Goal: Transaction & Acquisition: Purchase product/service

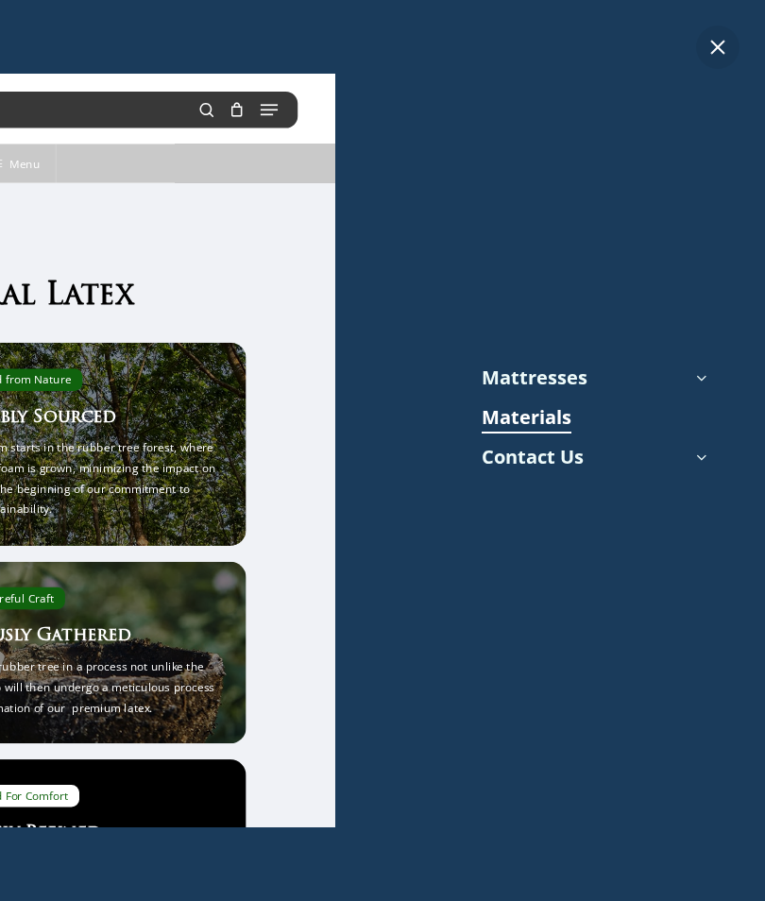
click at [541, 421] on link "Materials" at bounding box center [527, 417] width 90 height 28
click at [550, 379] on link "Mattresses" at bounding box center [535, 378] width 106 height 28
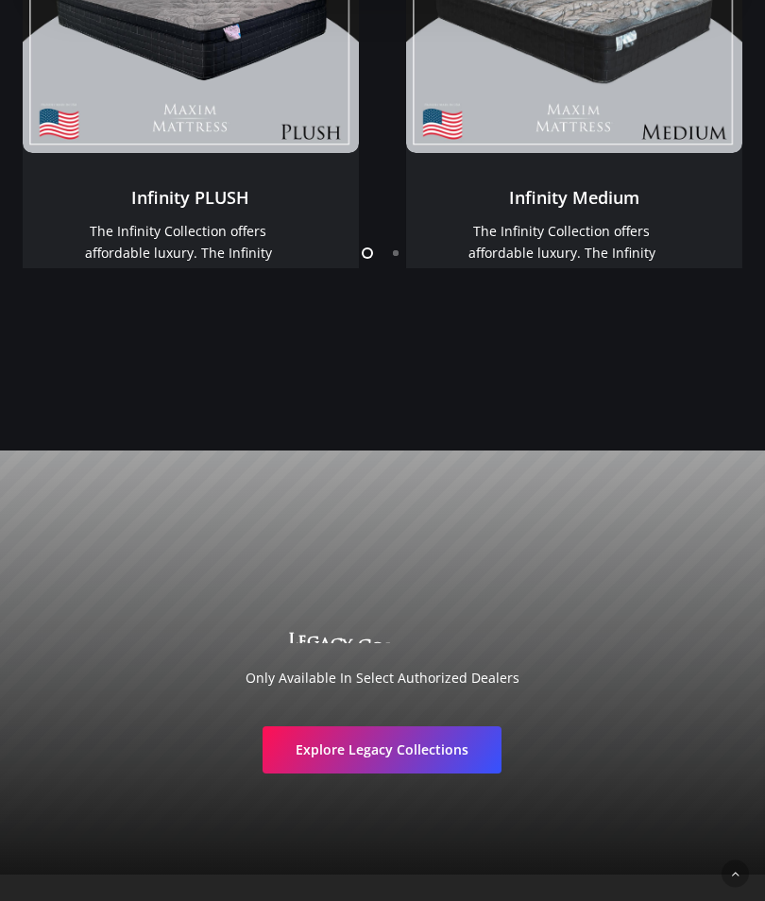
scroll to position [2361, 0]
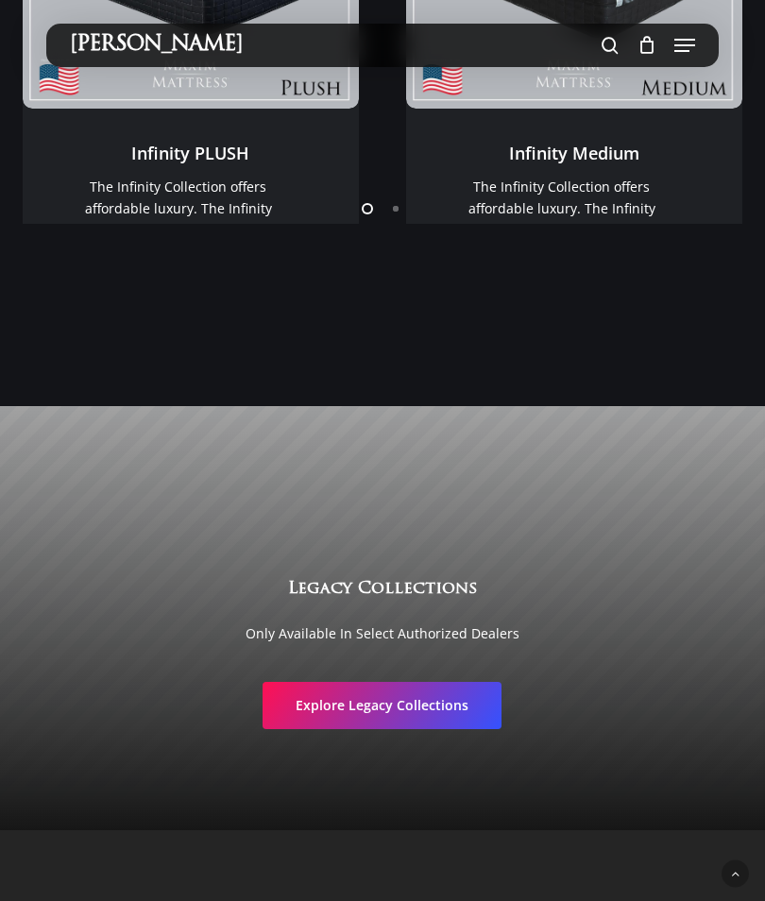
click at [428, 696] on span "Explore Legacy Collections" at bounding box center [382, 705] width 173 height 19
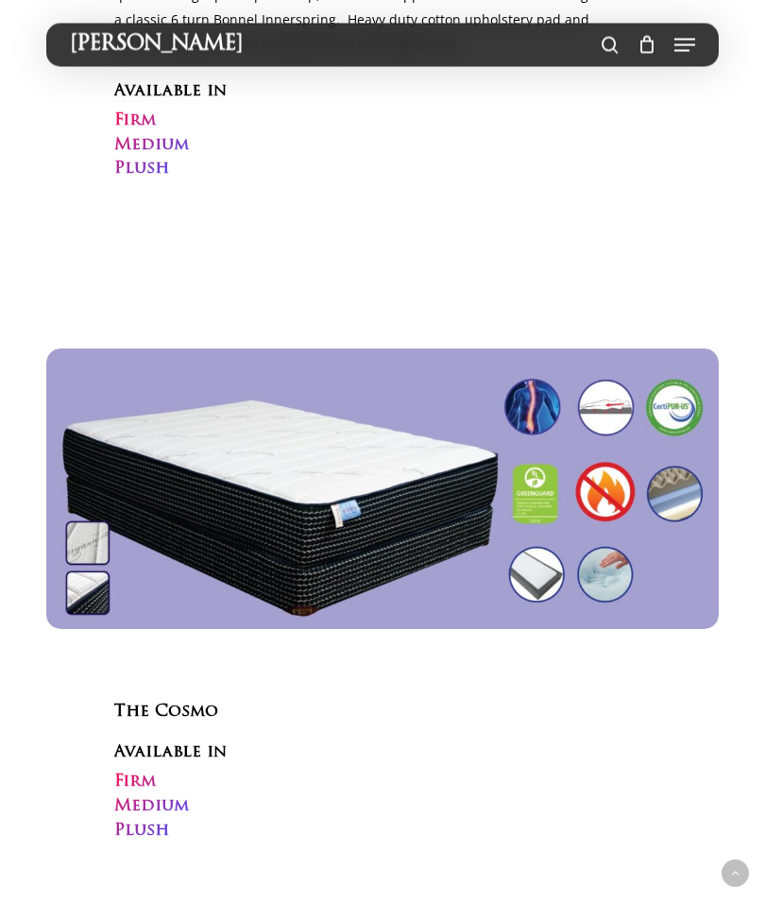
scroll to position [4972, 0]
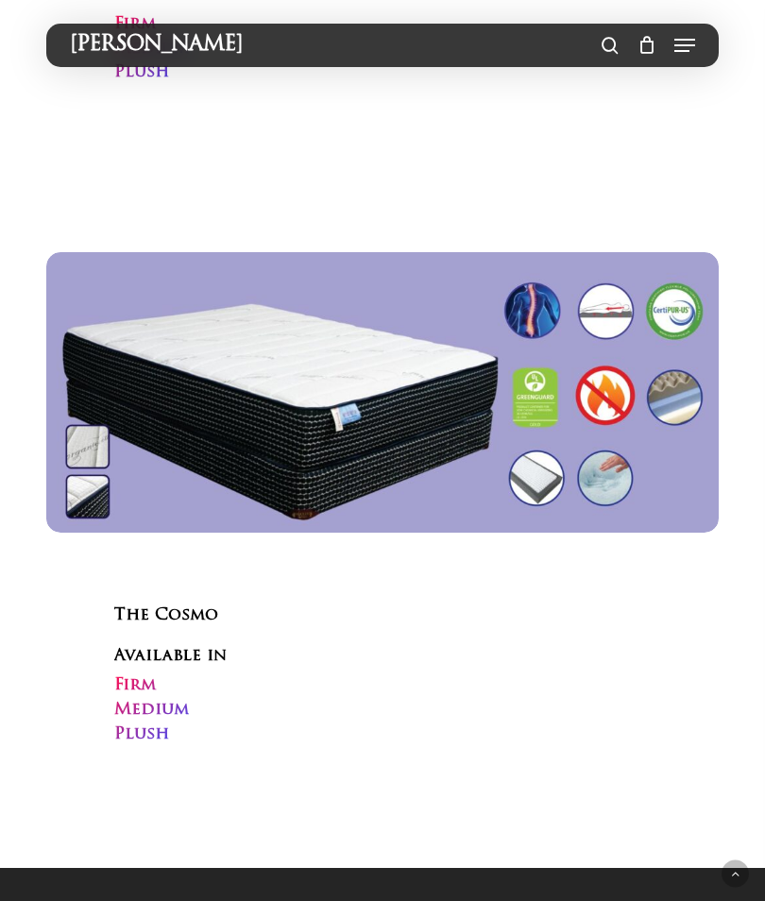
click at [592, 377] on img at bounding box center [383, 392] width 674 height 281
click at [180, 674] on h3 "Firm Medium Plush" at bounding box center [151, 710] width 75 height 73
click at [413, 392] on img at bounding box center [383, 392] width 674 height 281
click at [189, 674] on h3 "Firm Medium Plush" at bounding box center [151, 710] width 75 height 73
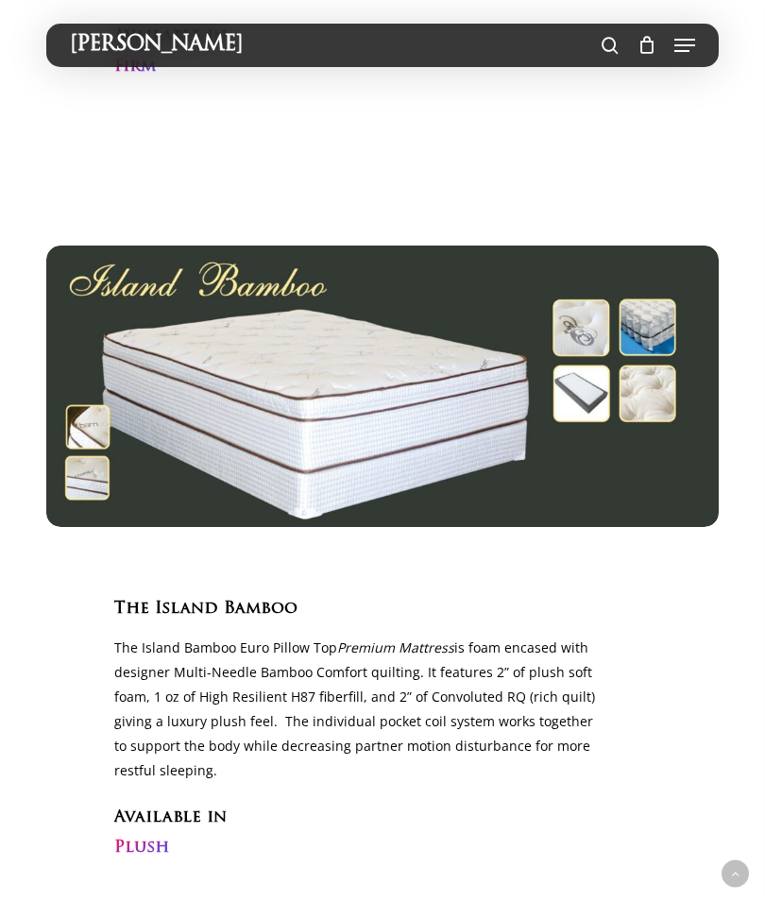
scroll to position [960, 0]
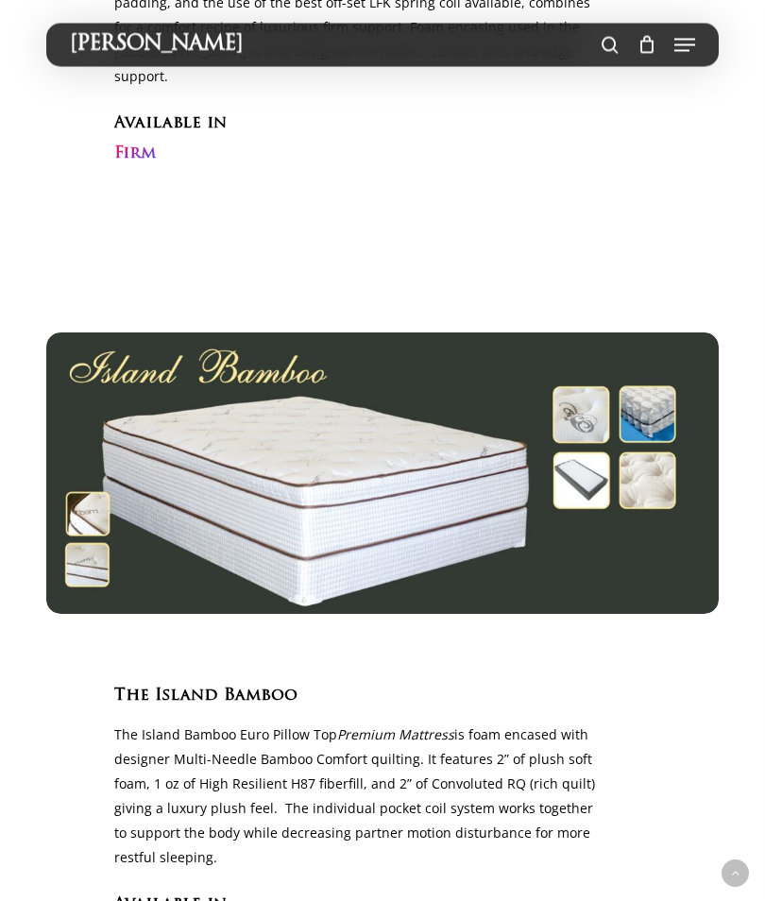
click at [619, 36] on link "search" at bounding box center [610, 45] width 36 height 21
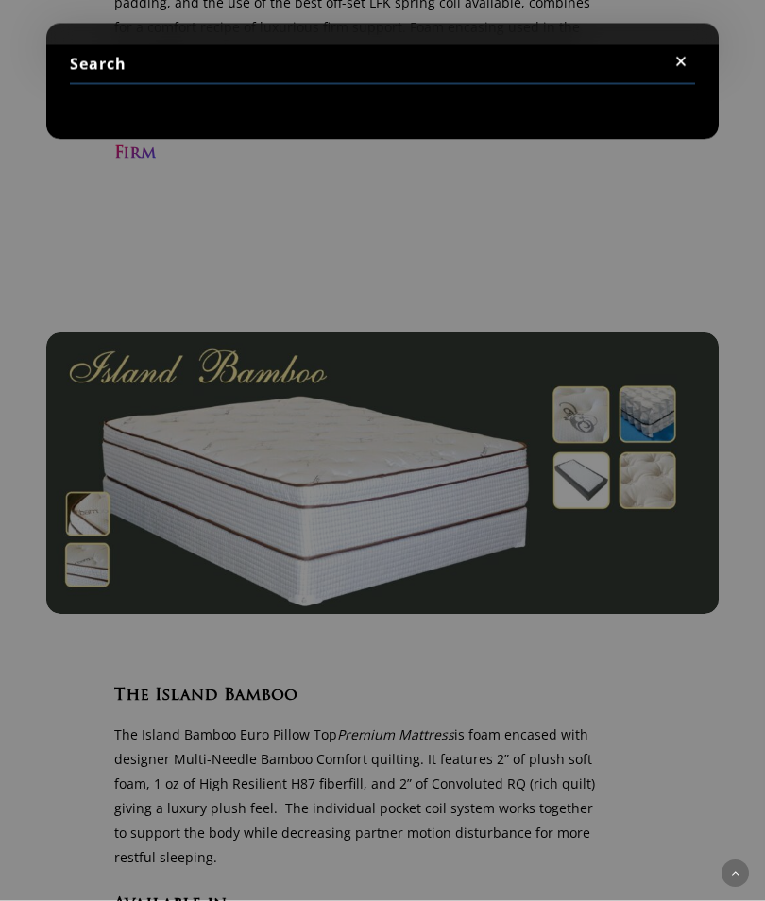
scroll to position [961, 0]
click at [232, 65] on input "Search" at bounding box center [383, 65] width 626 height 40
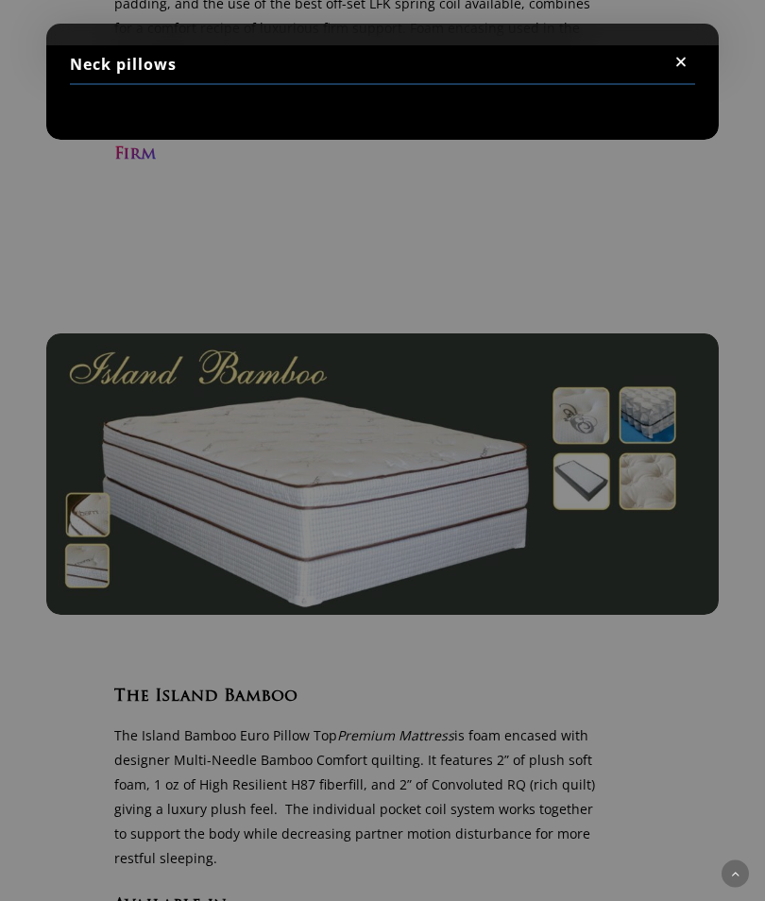
type input "Neck pillows"
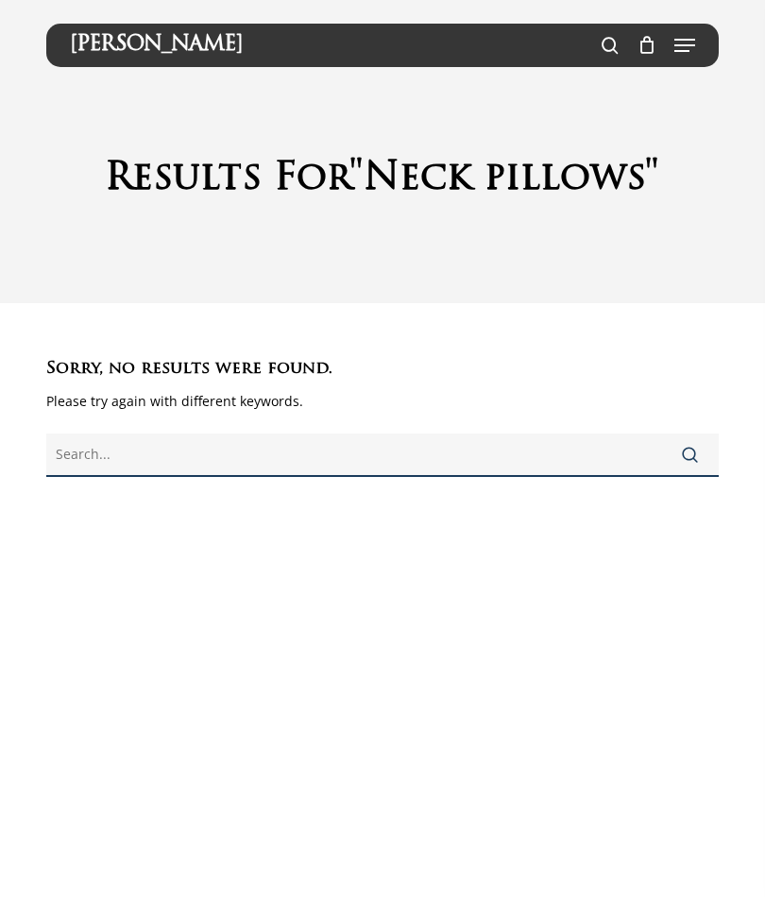
click at [182, 448] on input "text" at bounding box center [383, 455] width 674 height 43
type input "Pillows"
click at [691, 453] on button "Search" at bounding box center [690, 454] width 58 height 45
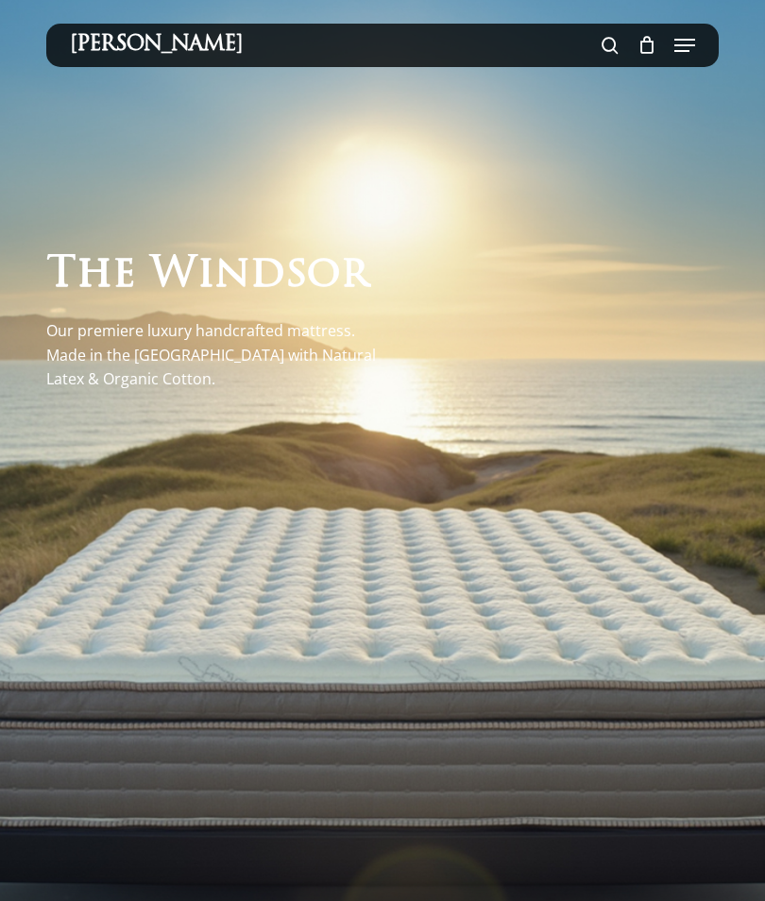
click at [606, 43] on span at bounding box center [610, 45] width 17 height 32
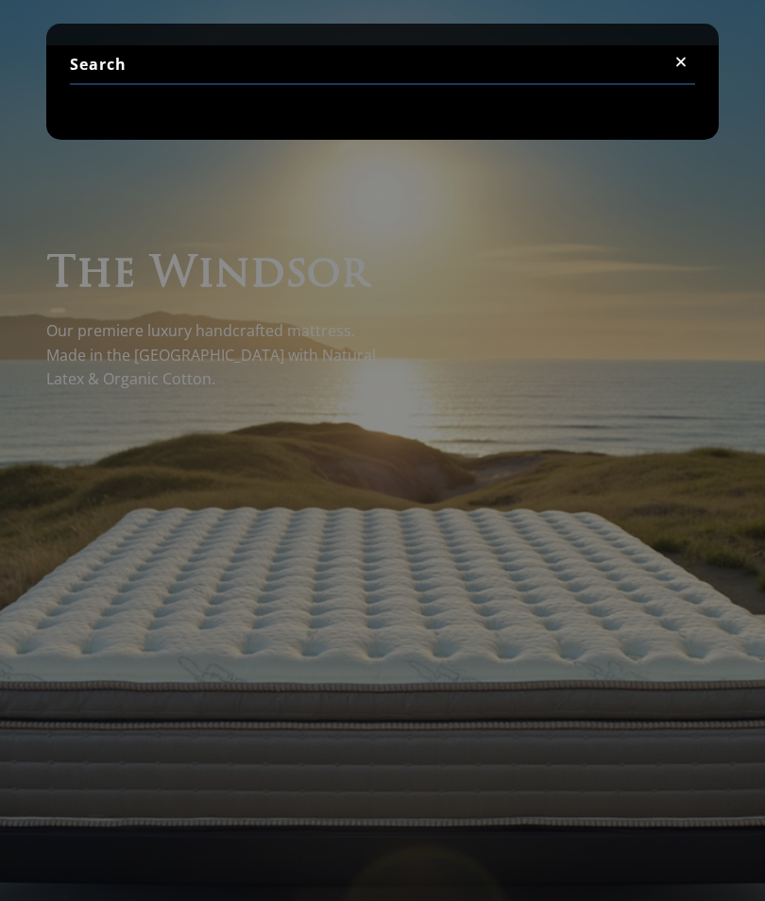
click at [147, 63] on input "Search" at bounding box center [383, 65] width 626 height 40
type input "Pillow"
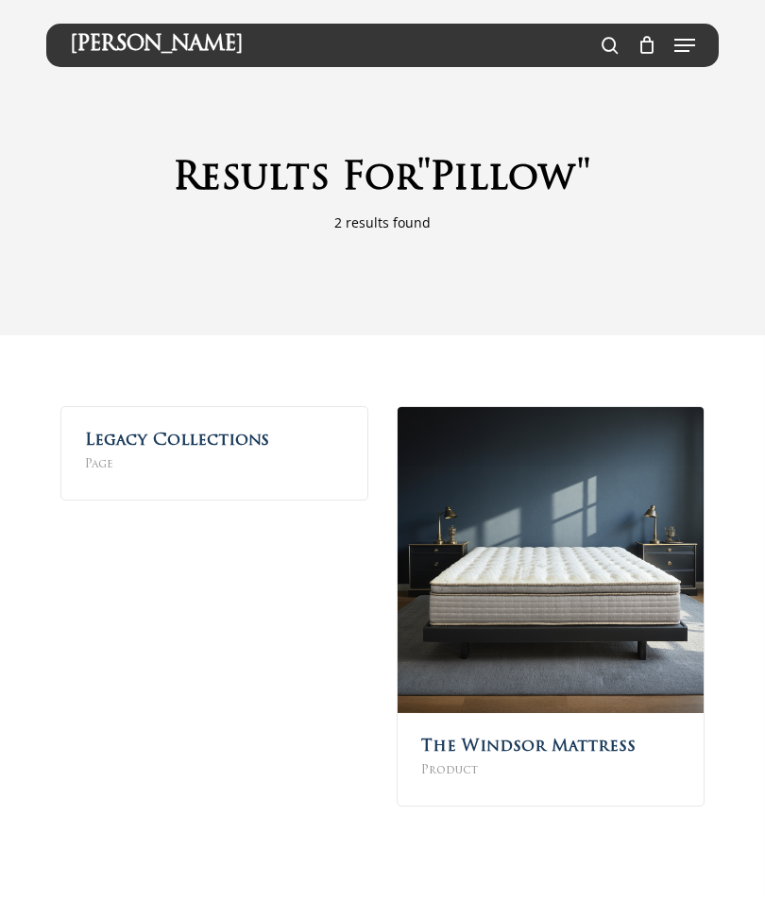
click at [507, 43] on div "[PERSON_NAME]" at bounding box center [383, 45] width 626 height 21
click at [607, 54] on span at bounding box center [610, 45] width 17 height 32
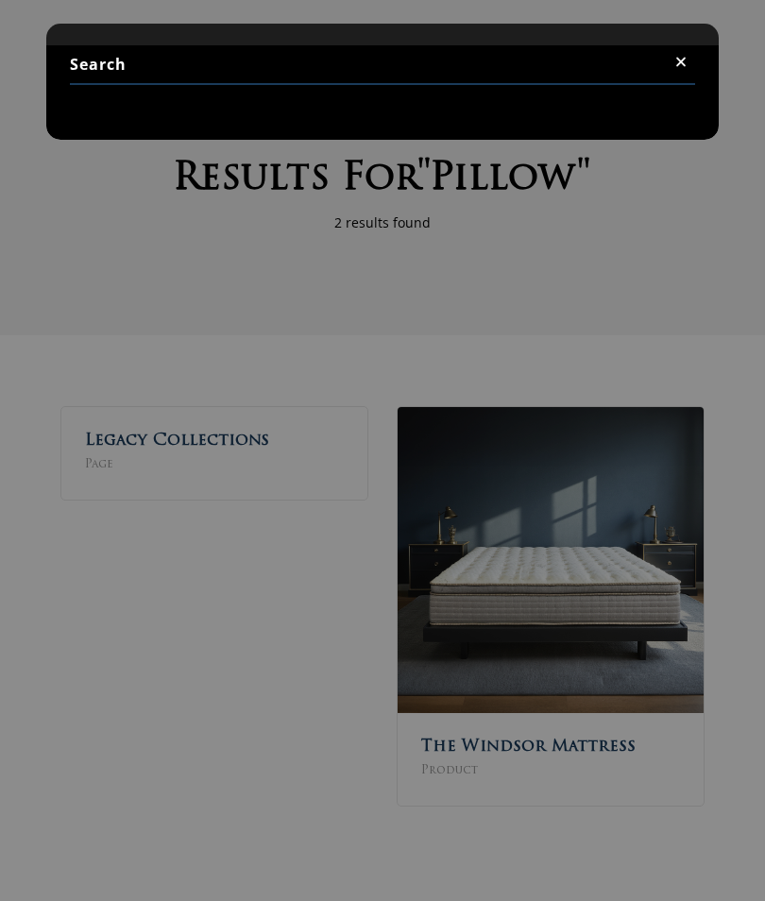
click at [557, 52] on input "Search" at bounding box center [383, 65] width 626 height 40
type input "Accessories"
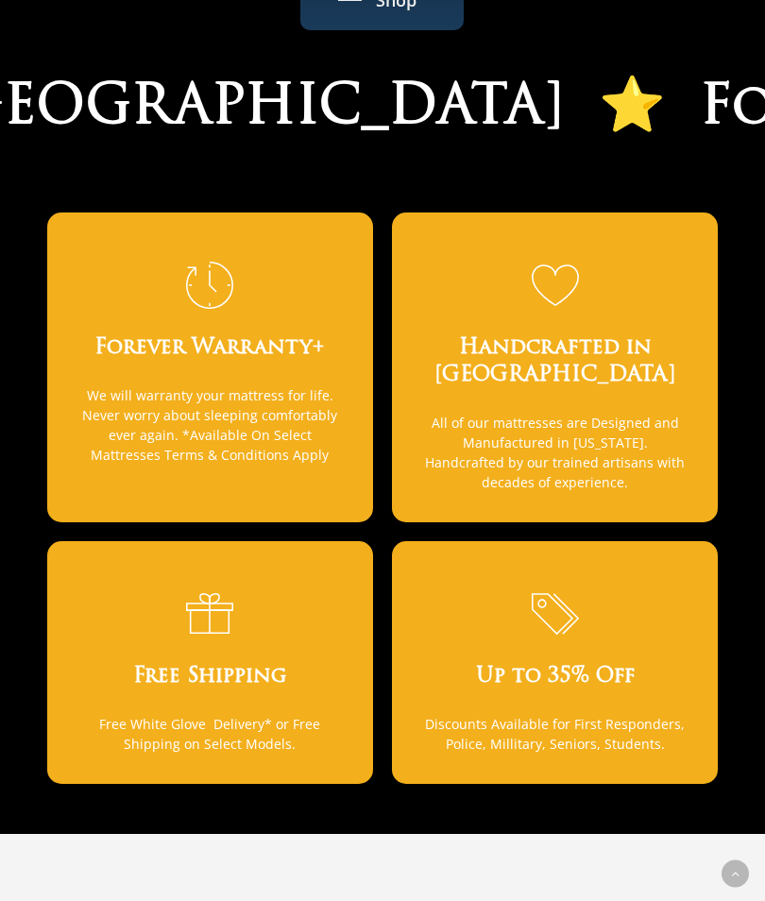
scroll to position [1164, 0]
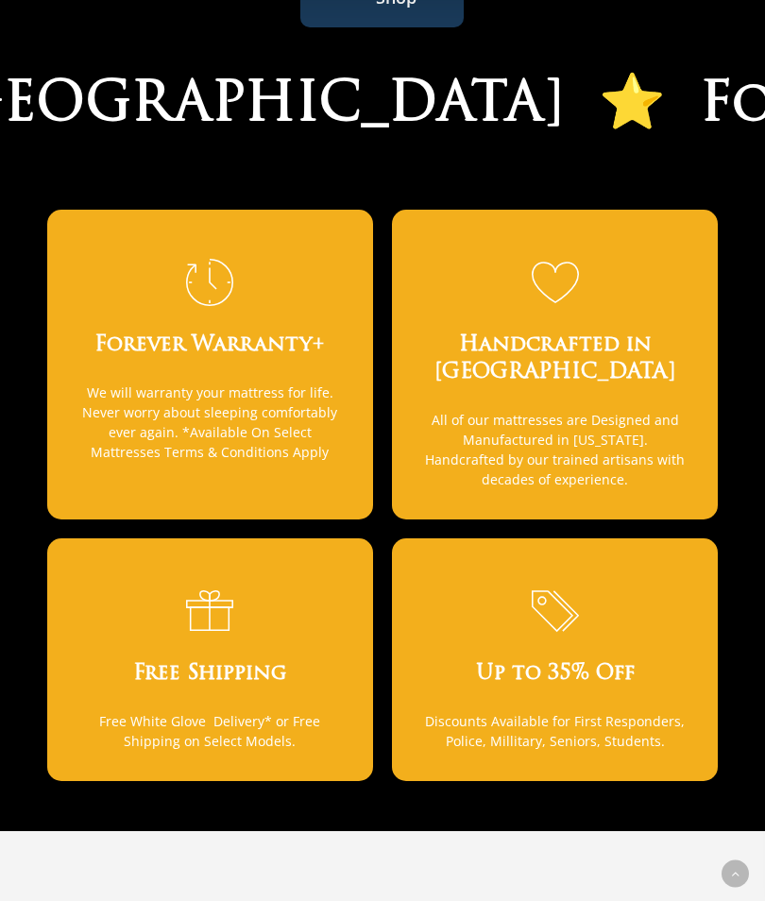
click at [612, 410] on p "All of our mattresses are Designed and Manufactured in California. Handcrafted …" at bounding box center [555, 449] width 266 height 79
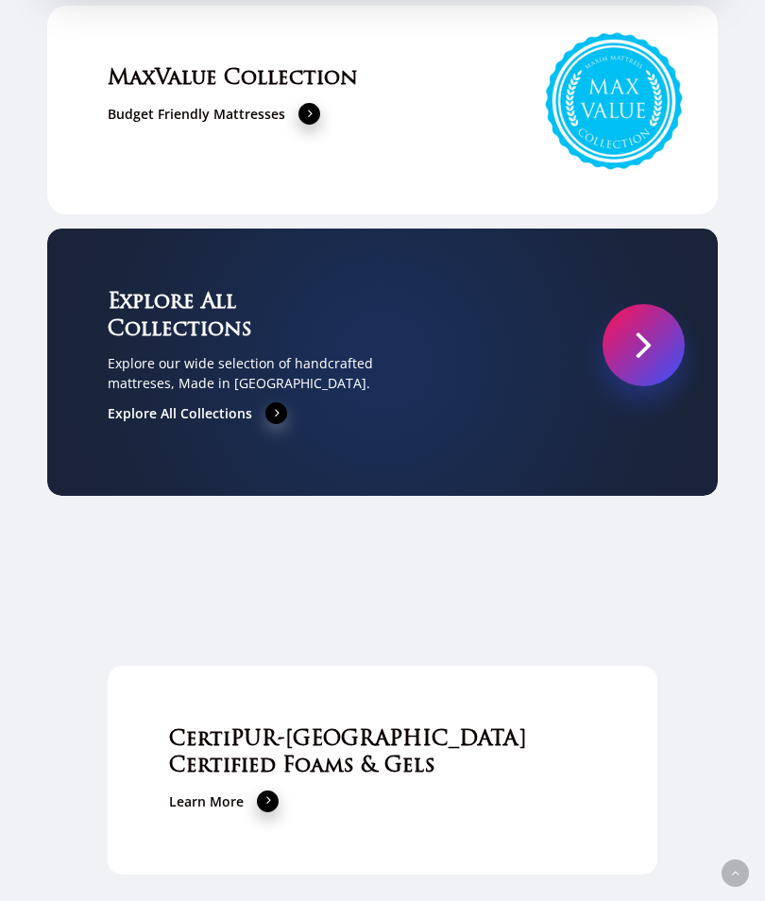
scroll to position [5469, 0]
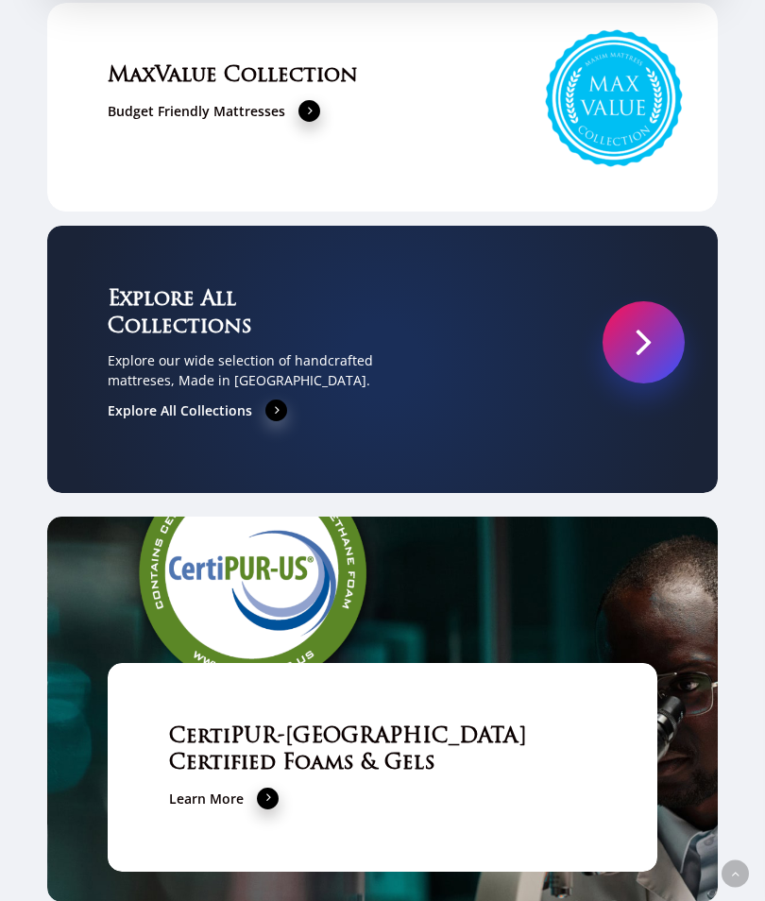
click at [283, 421] on span at bounding box center [277, 410] width 23 height 24
